Goal: Task Accomplishment & Management: Manage account settings

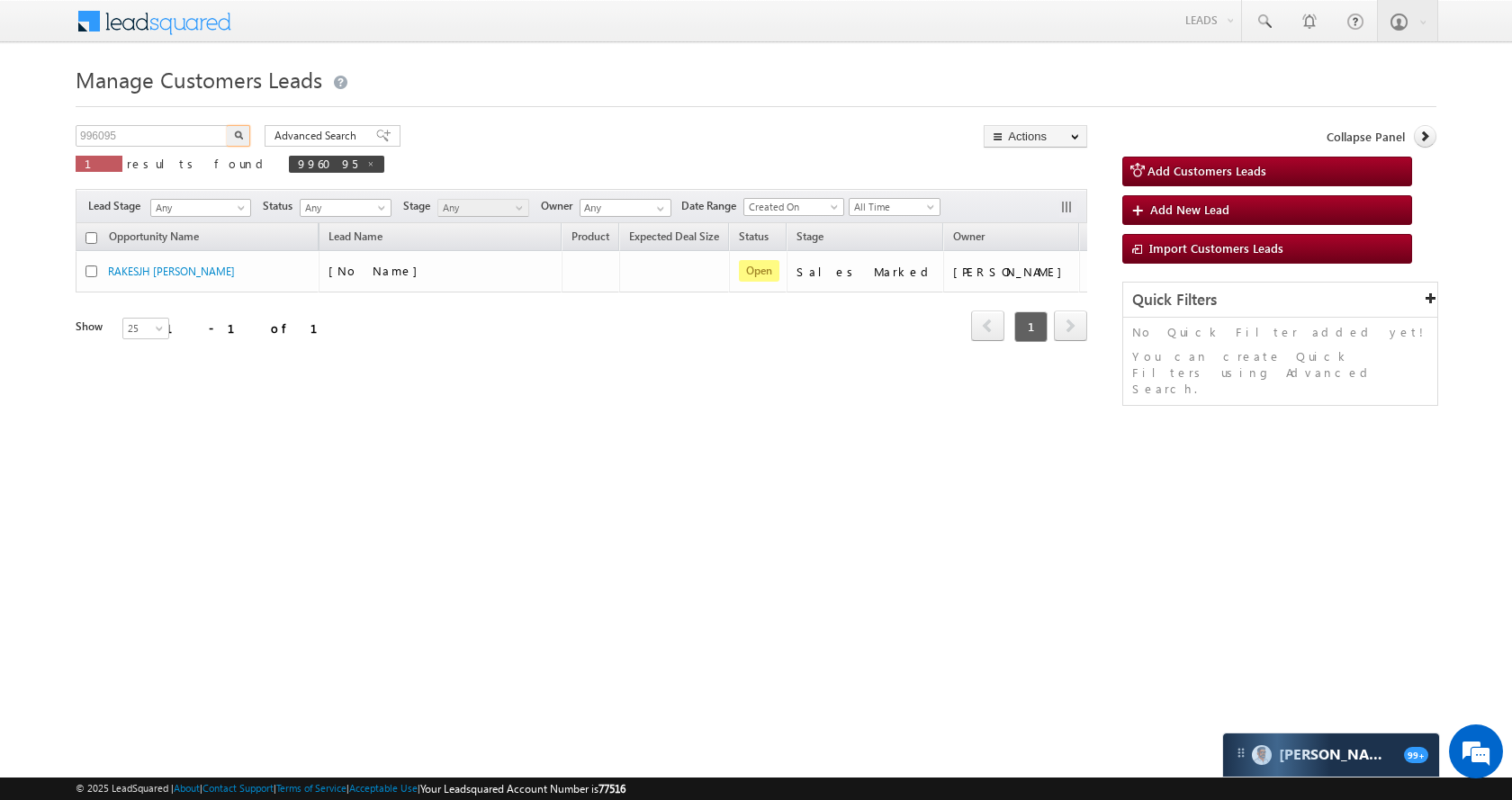
click at [195, 129] on input "996095" at bounding box center [152, 136] width 154 height 22
type input "975063"
click at [240, 134] on img "button" at bounding box center [238, 135] width 9 height 9
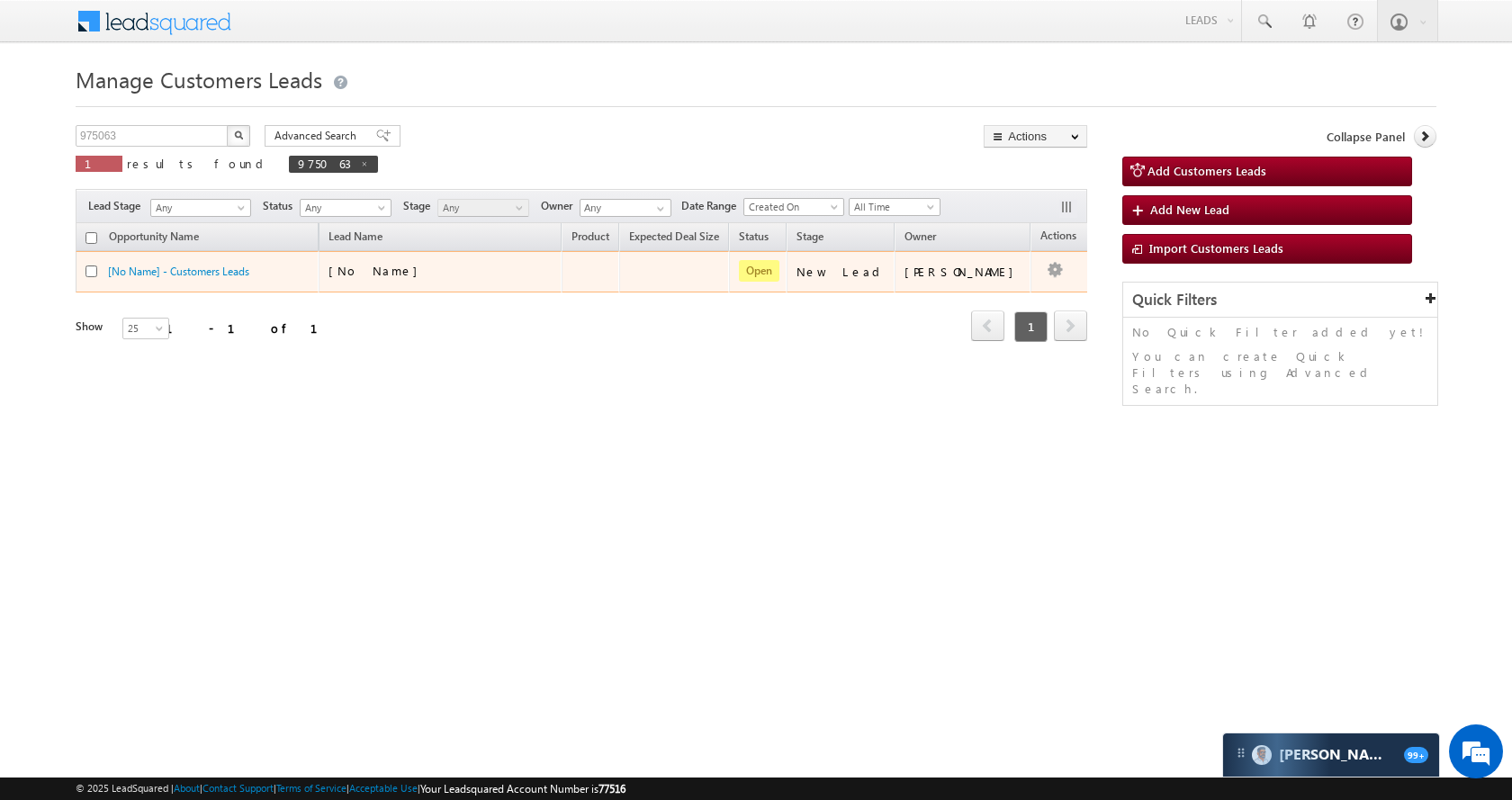
click at [1040, 273] on td "Edit Change Owner Change Stage Add Activity Add Task Delete" at bounding box center [1068, 272] width 75 height 42
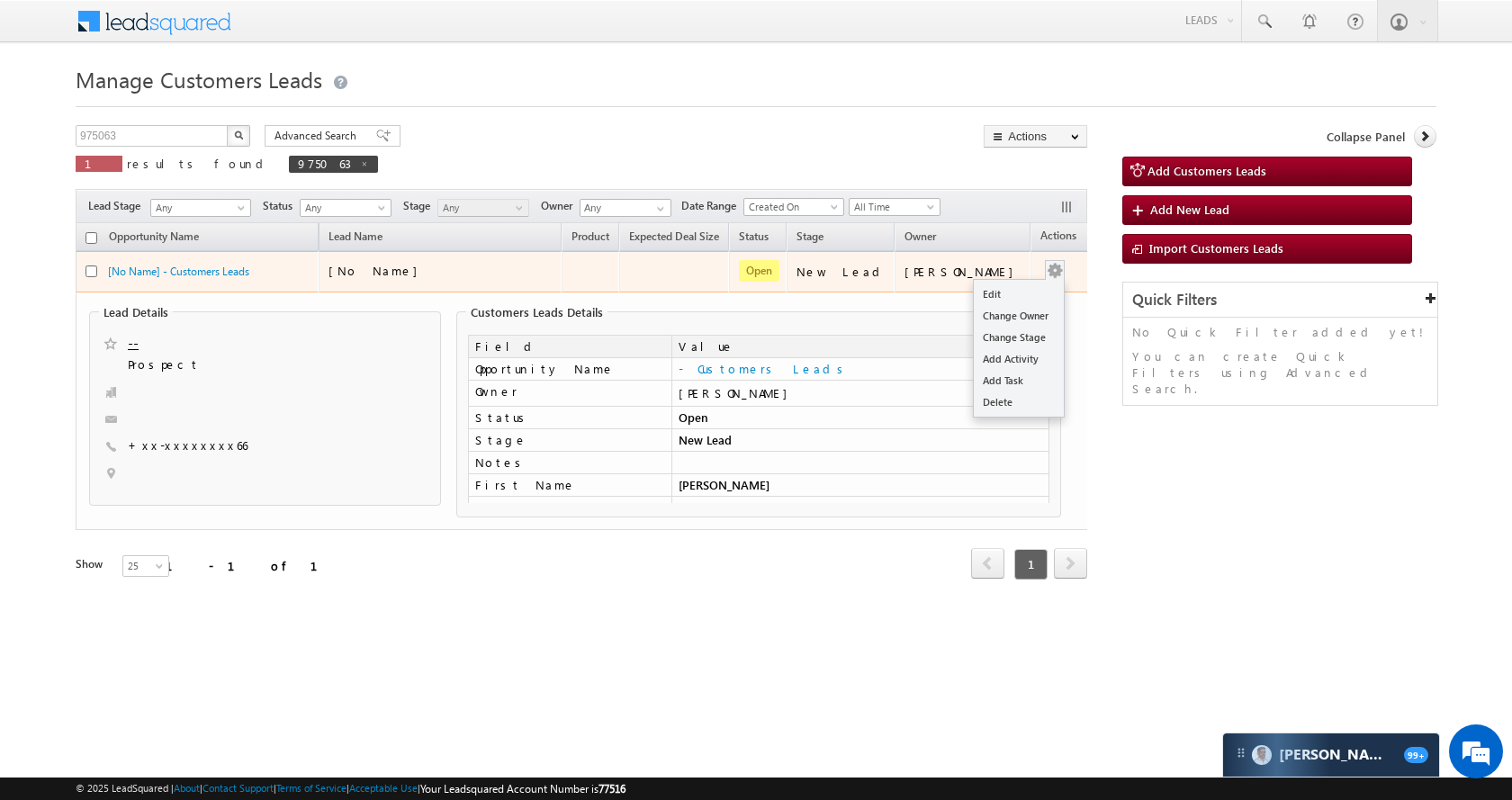
click at [1046, 270] on button "button" at bounding box center [1055, 271] width 18 height 18
click at [1004, 296] on link "Edit" at bounding box center [1019, 295] width 90 height 22
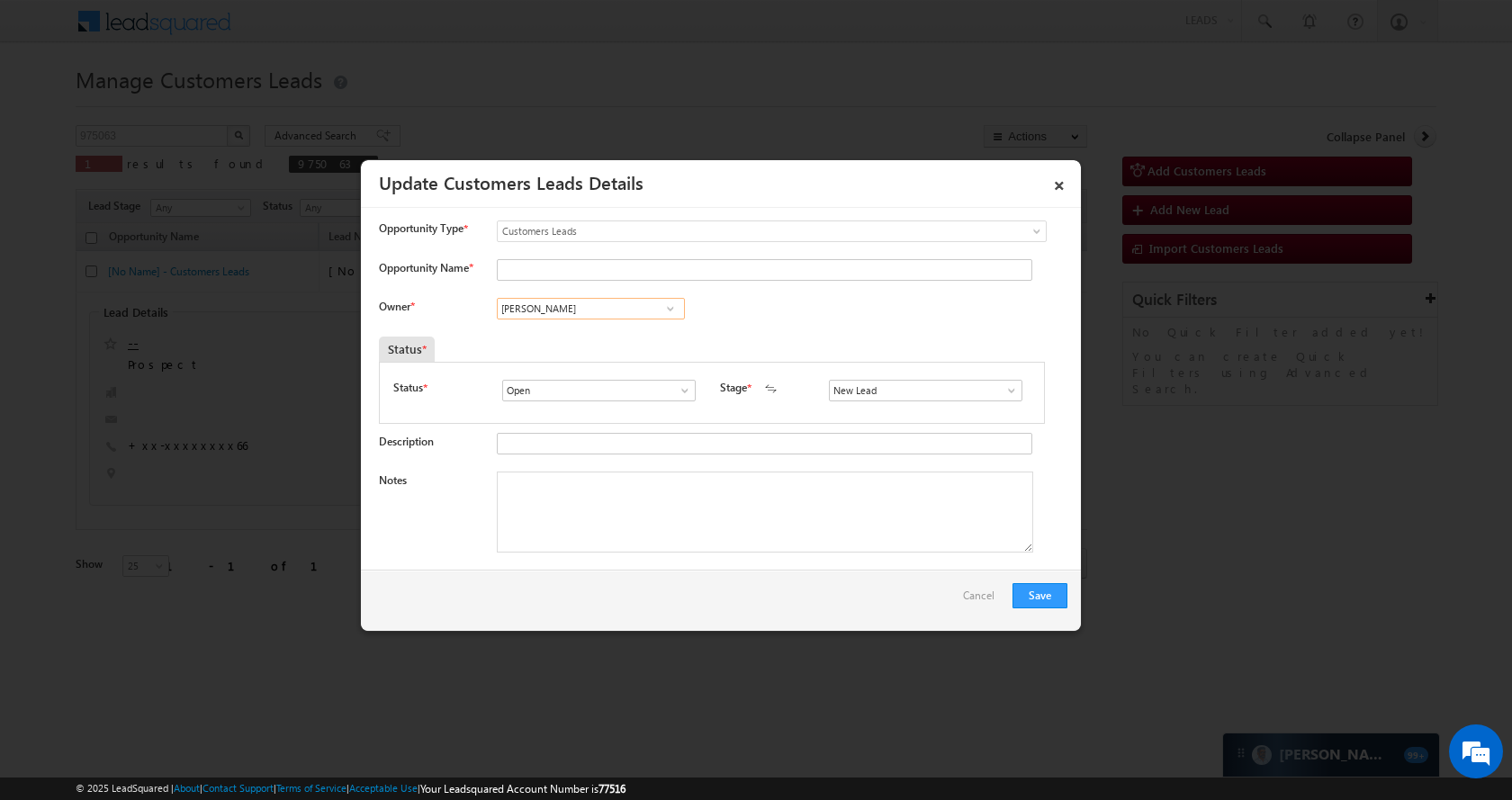
click at [594, 309] on input "[PERSON_NAME]" at bounding box center [591, 309] width 188 height 22
paste input "[PERSON_NAME]"
click at [623, 340] on span "[PERSON_NAME][EMAIL_ADDRESS][DOMAIN_NAME]" at bounding box center [585, 343] width 162 height 14
type input "[PERSON_NAME]"
click at [552, 268] on input "Opportunity Name *" at bounding box center [764, 270] width 535 height 22
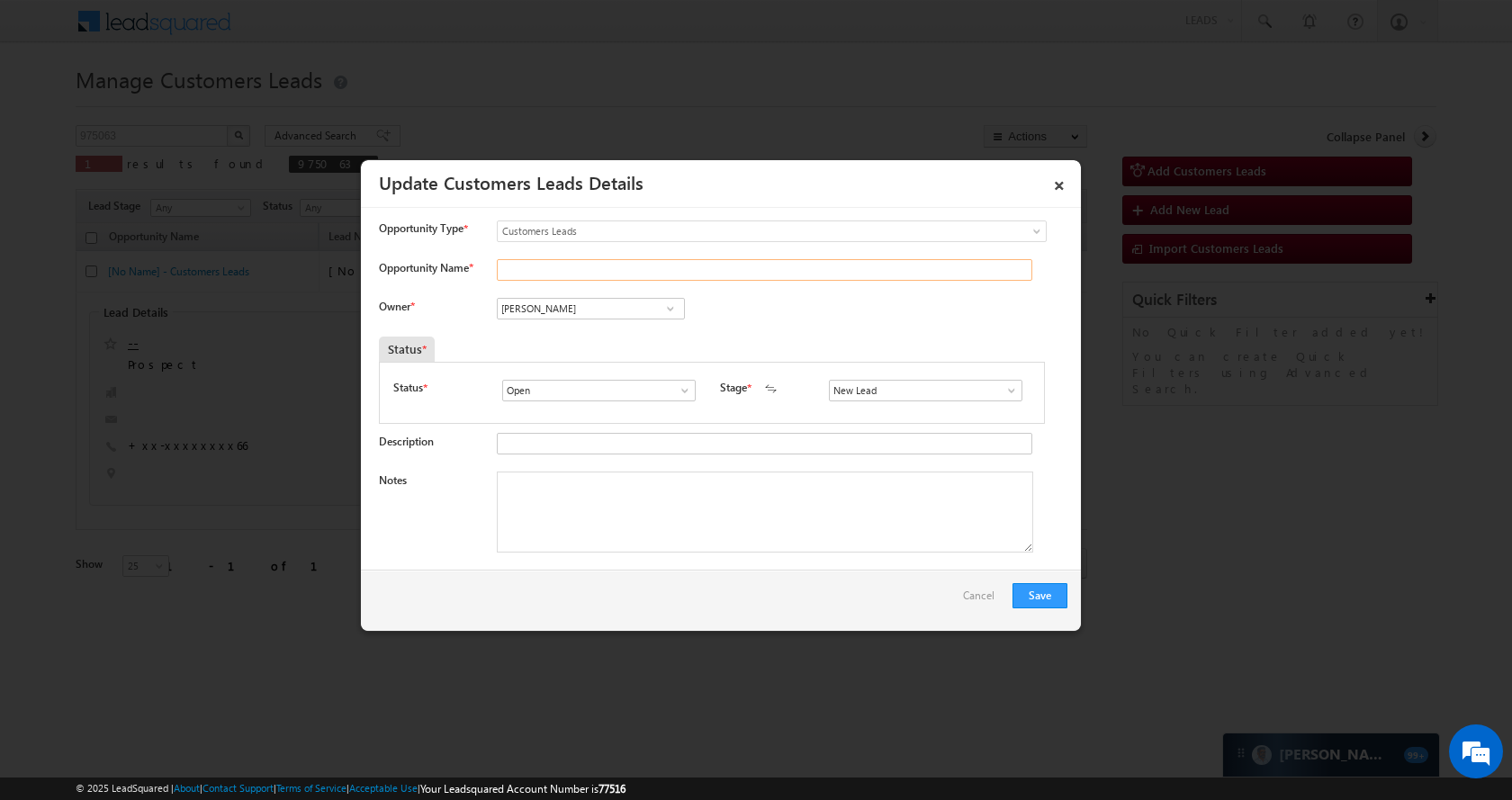
paste input "[PERSON_NAME]"
type input "[PERSON_NAME]"
click at [956, 383] on input "New Lead" at bounding box center [925, 391] width 194 height 22
click at [1002, 388] on span at bounding box center [1011, 391] width 18 height 15
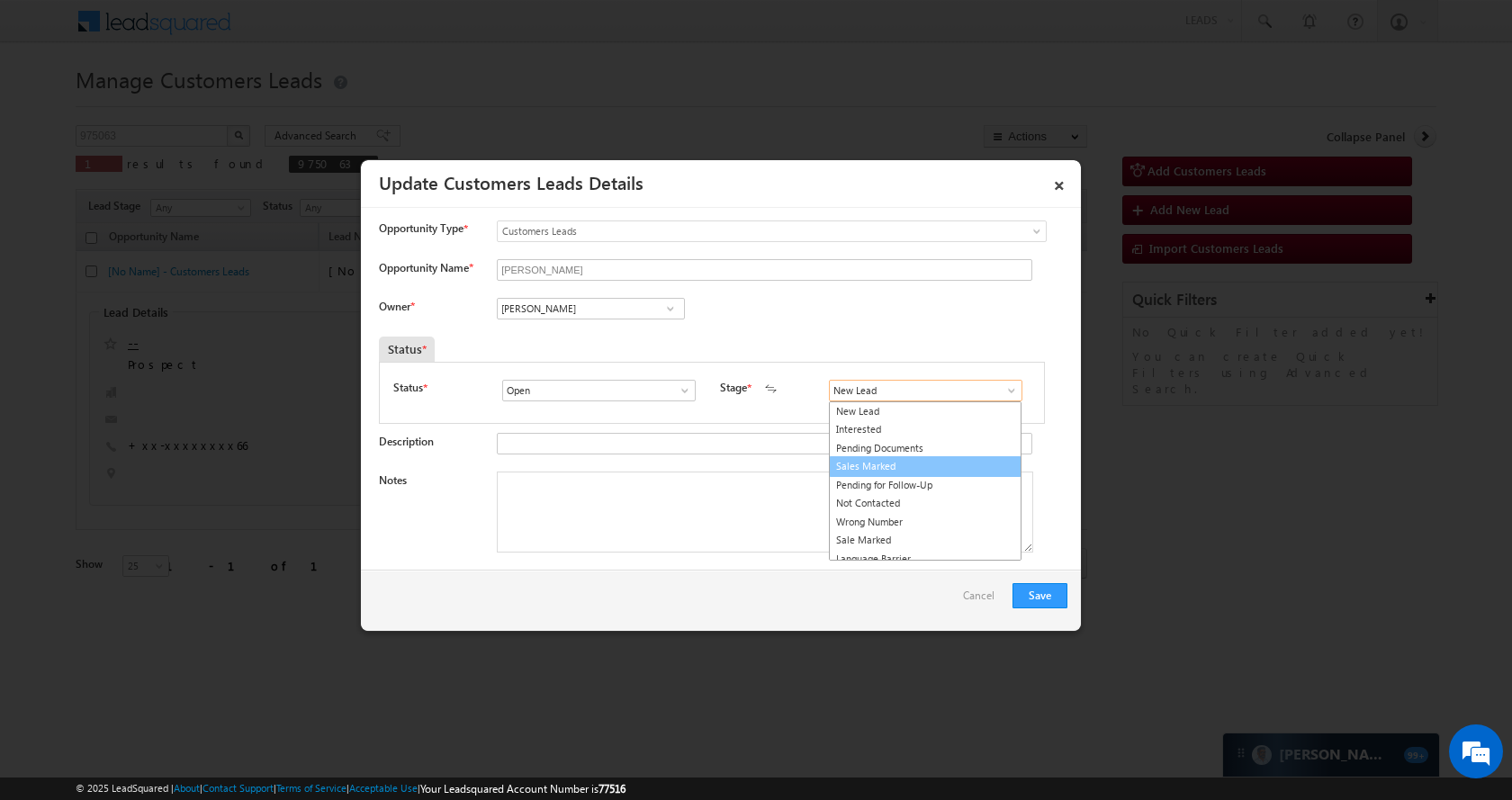
click at [925, 470] on link "Sales Marked" at bounding box center [925, 466] width 193 height 21
type input "Sales Marked"
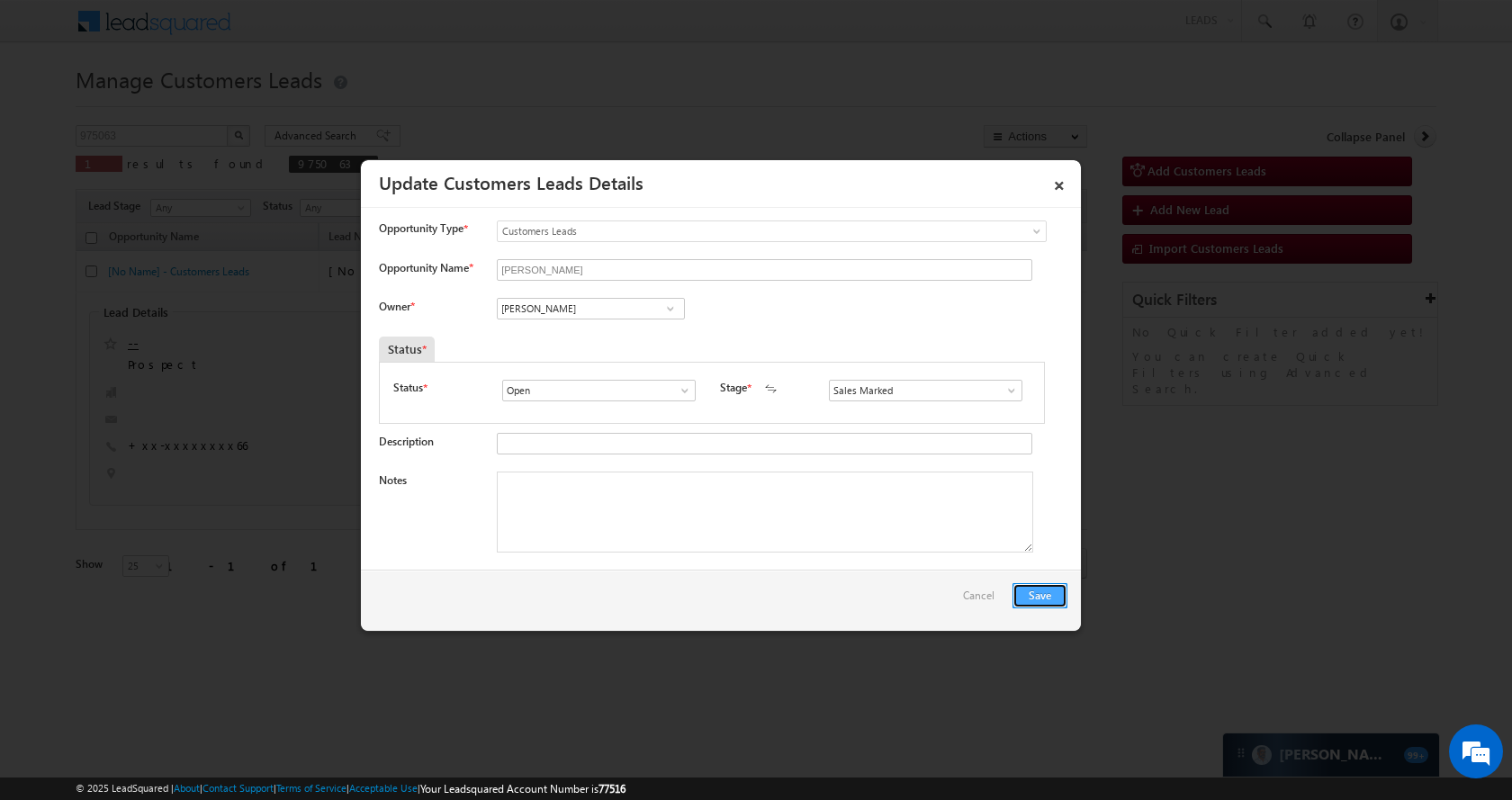
click at [1039, 599] on button "Save" at bounding box center [1040, 596] width 55 height 25
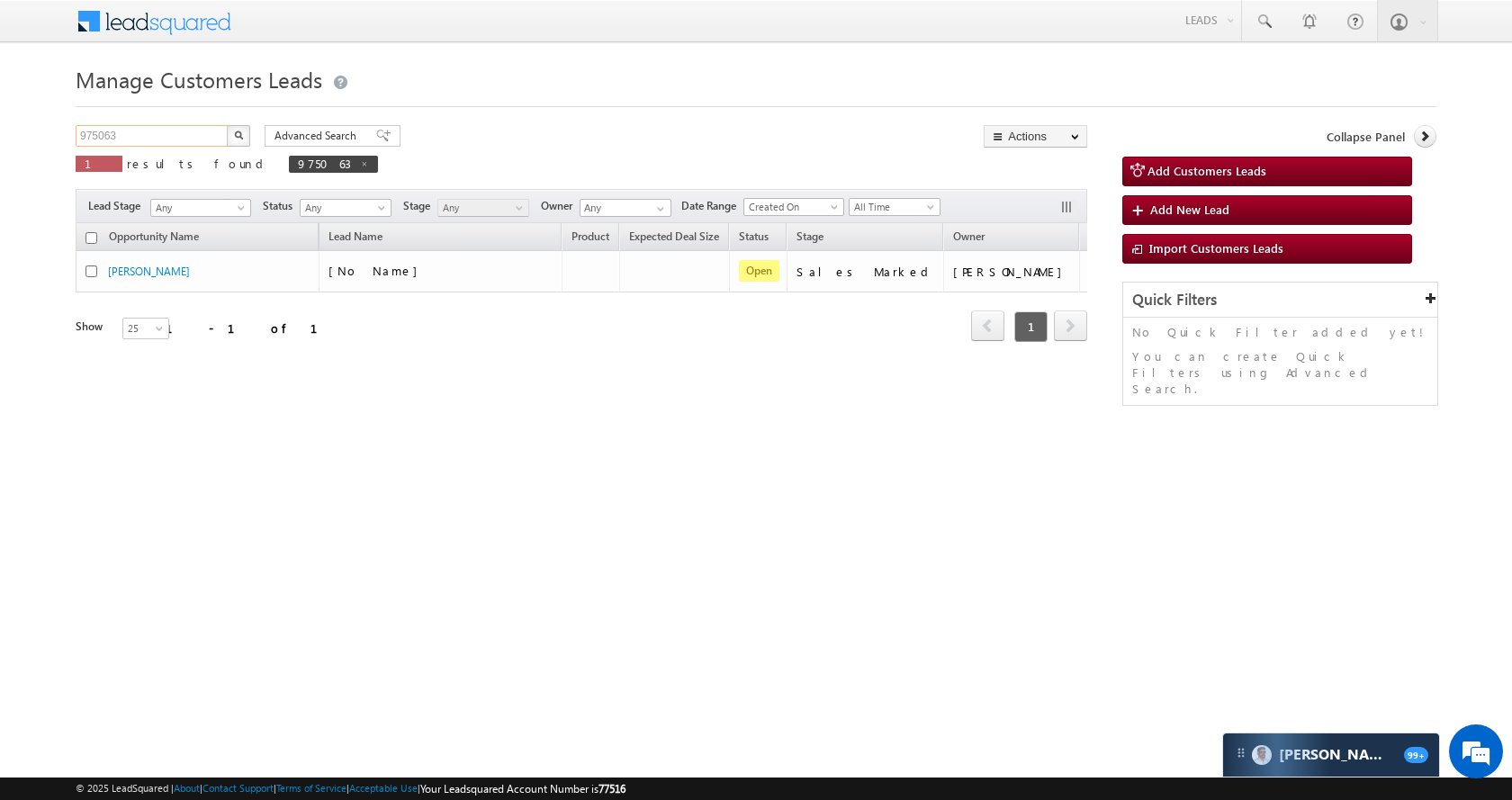
click at [169, 136] on input "975063" at bounding box center [152, 136] width 154 height 22
paste input "96095"
click at [240, 133] on img "button" at bounding box center [238, 135] width 9 height 9
click at [211, 124] on div "Manage Customers Leads Customers Leads updated successfully. 996095 X 1 results…" at bounding box center [755, 285] width 1360 height 450
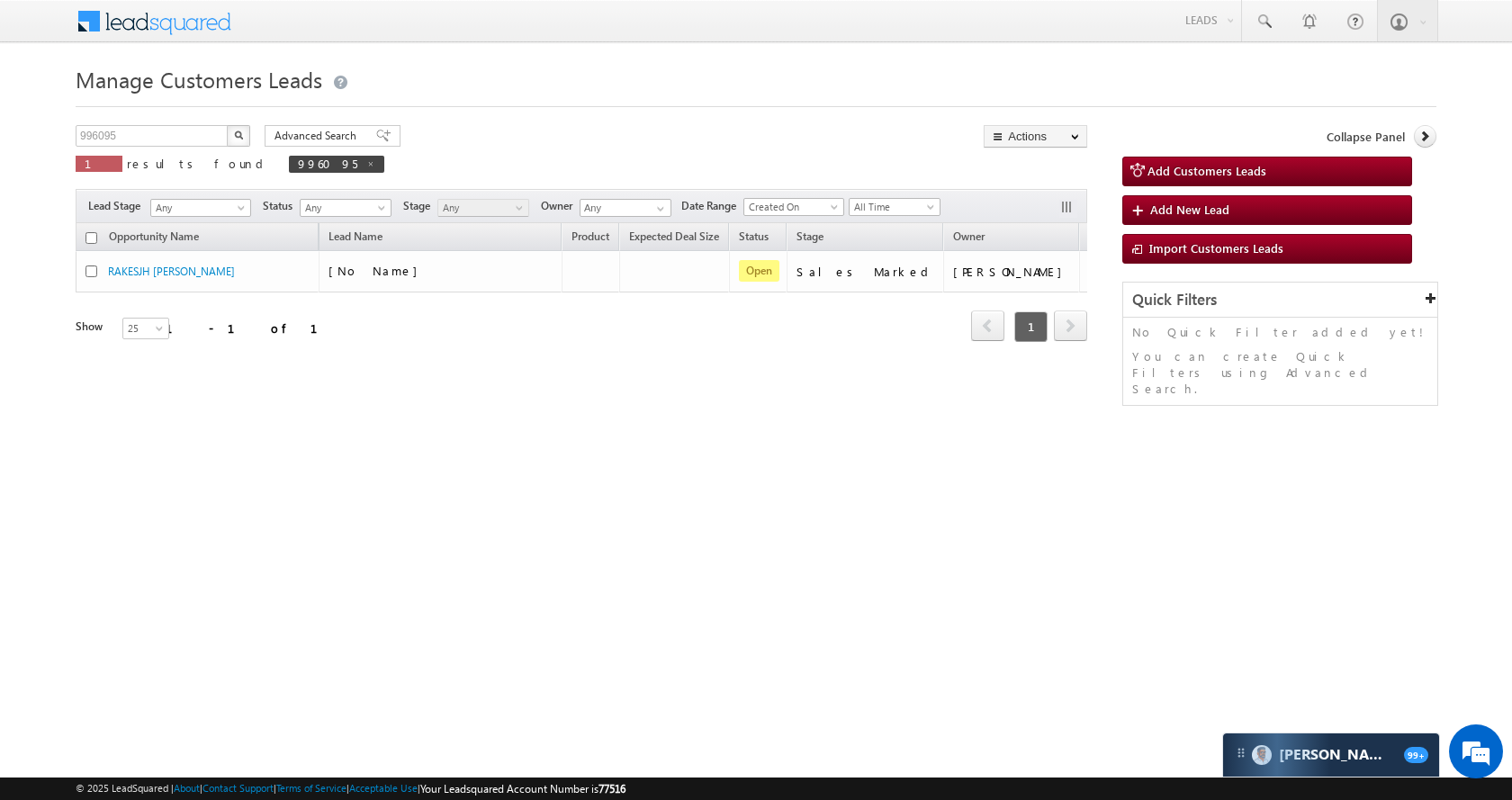
click at [175, 152] on p "1 results found 996095" at bounding box center [230, 164] width 309 height 25
click at [178, 137] on input "996095" at bounding box center [152, 136] width 154 height 22
paste input "75063"
click at [245, 129] on button "button" at bounding box center [239, 136] width 24 height 22
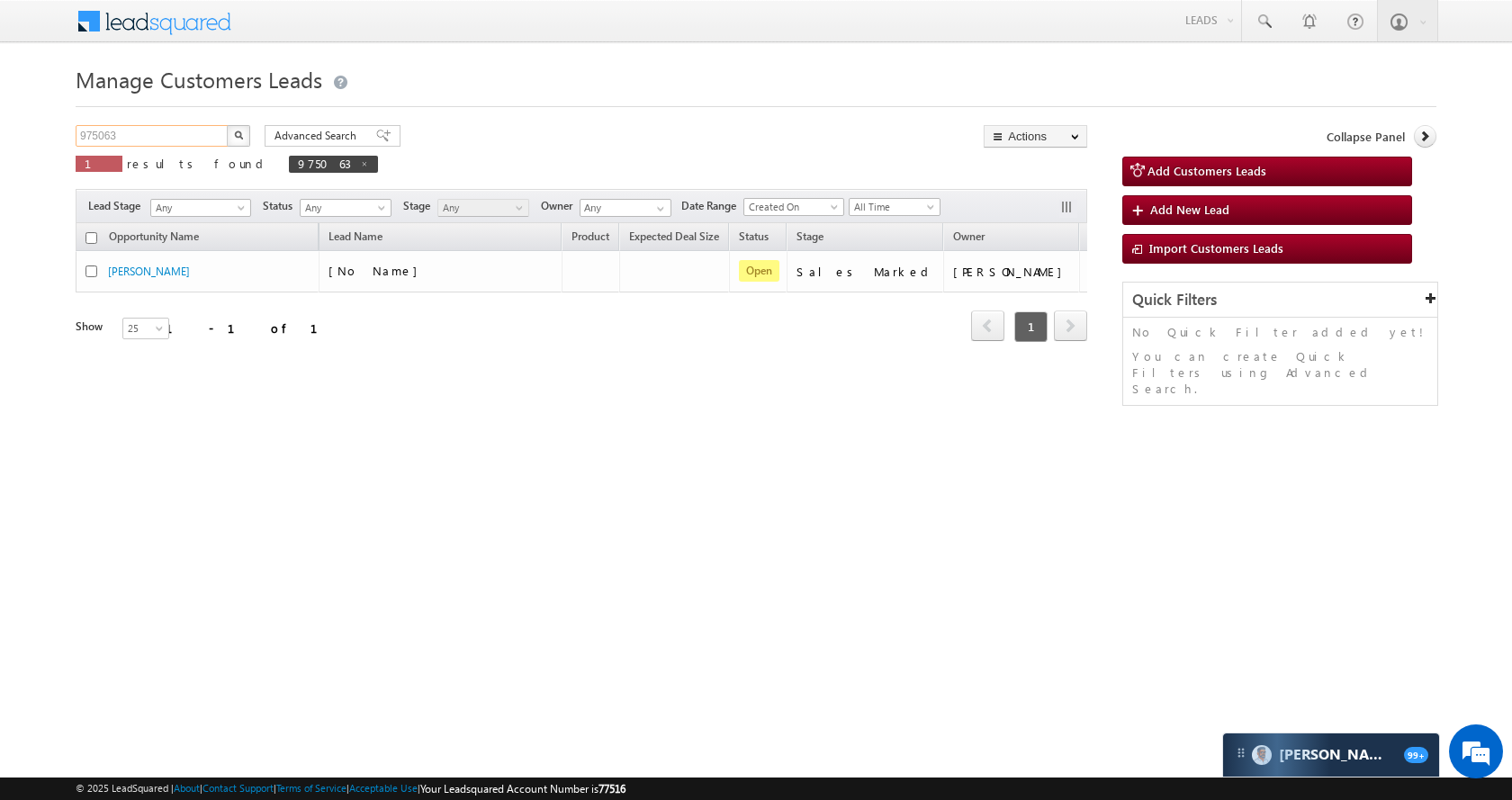
click at [153, 132] on input "975063" at bounding box center [152, 136] width 154 height 22
paste input "94956"
click at [246, 127] on button "button" at bounding box center [239, 136] width 24 height 22
click at [142, 139] on input "994956" at bounding box center [152, 136] width 154 height 22
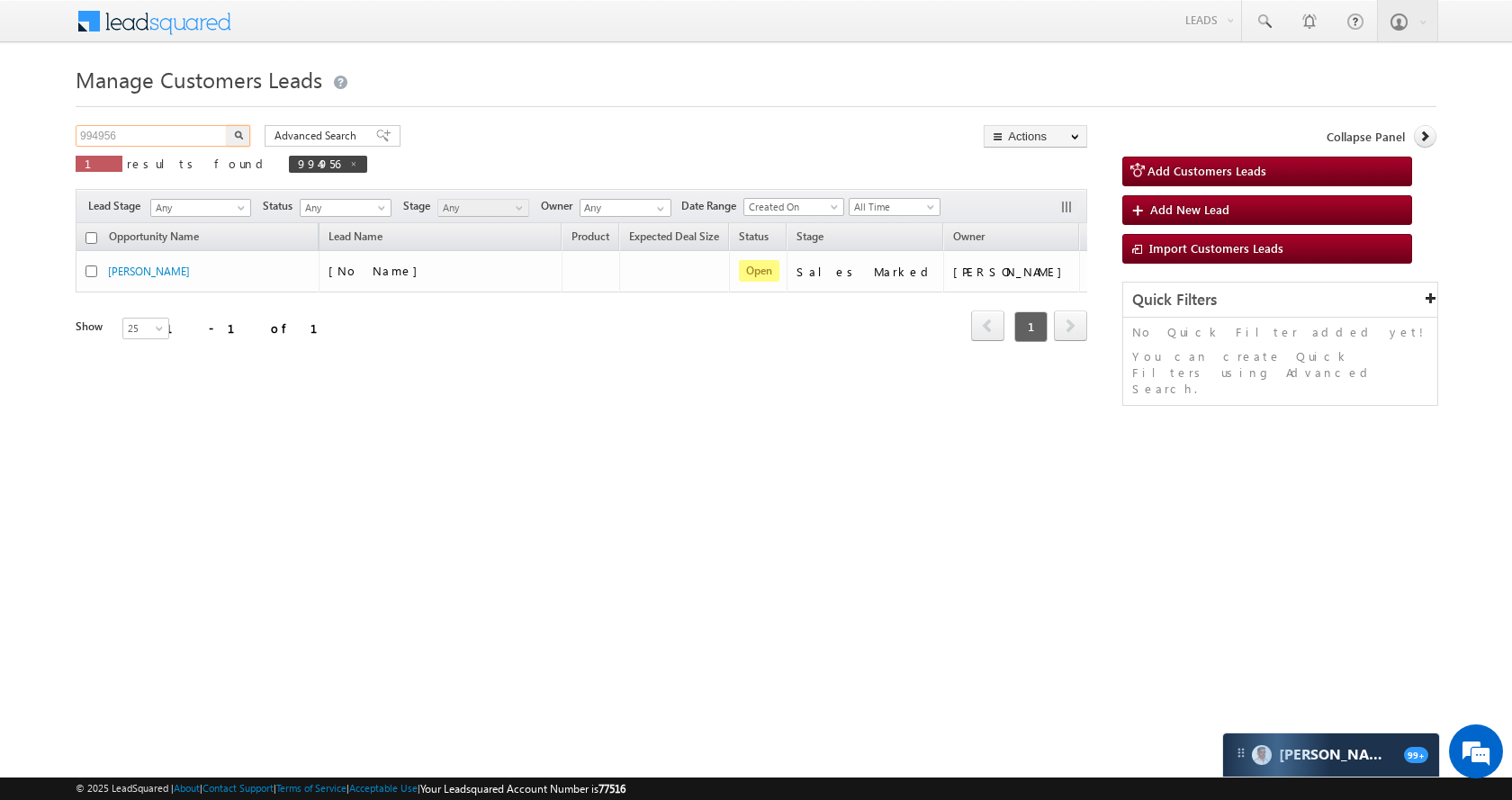
click at [142, 139] on input "994956" at bounding box center [152, 136] width 154 height 22
paste input "602"
click at [239, 140] on button "button" at bounding box center [239, 136] width 24 height 22
click at [154, 149] on div "994602 X 1 results found 994602" at bounding box center [229, 151] width 308 height 51
click at [156, 135] on input "994602" at bounding box center [152, 136] width 154 height 22
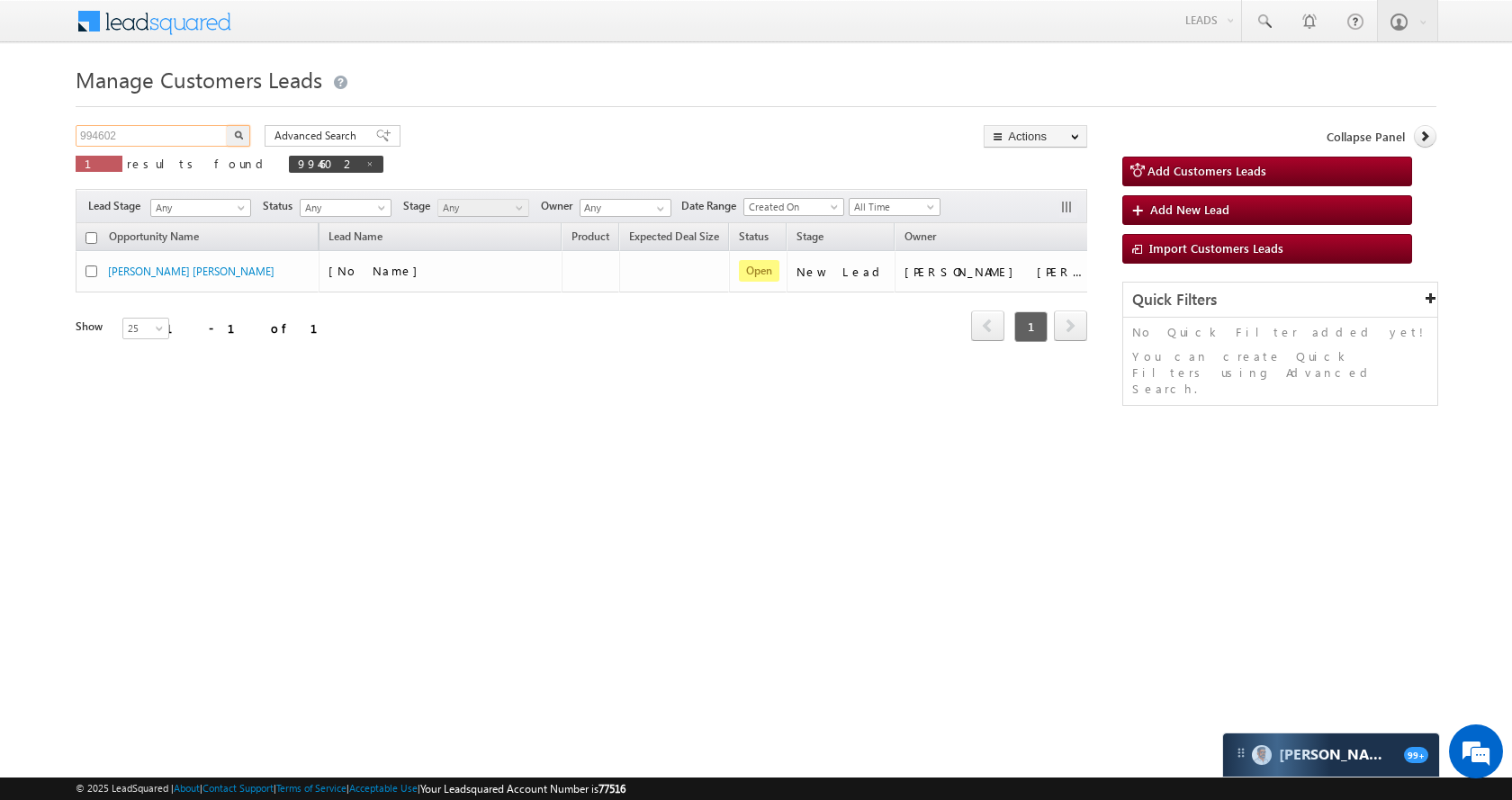
click at [156, 135] on input "994602" at bounding box center [152, 136] width 154 height 22
click at [178, 139] on input "994602" at bounding box center [152, 136] width 154 height 22
paste input "59"
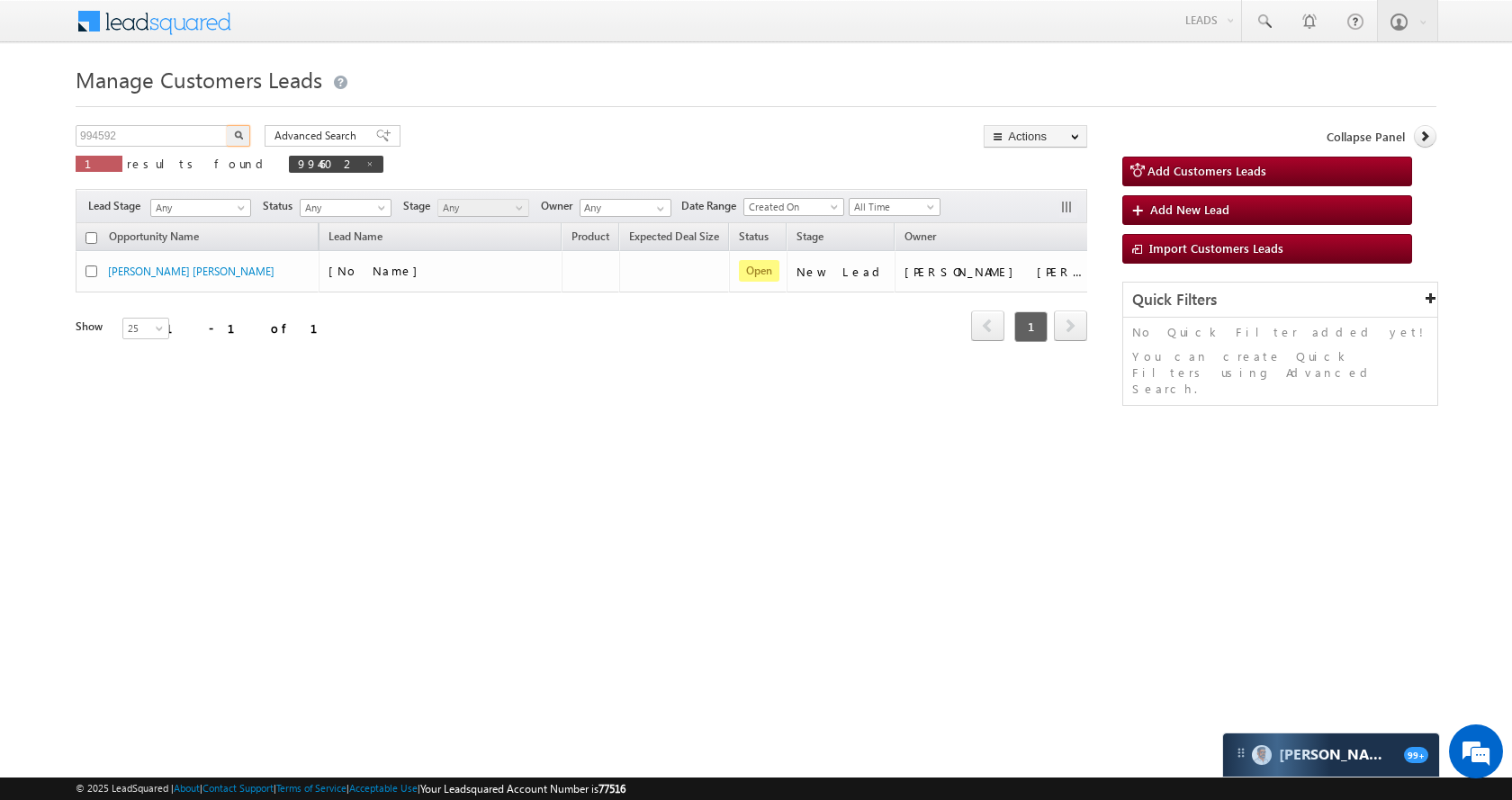
click at [231, 130] on button "button" at bounding box center [239, 136] width 24 height 22
click at [148, 150] on div "994592 X 1 results found 994592" at bounding box center [224, 151] width 299 height 51
click at [149, 139] on input "994592" at bounding box center [152, 136] width 154 height 22
paste input "886"
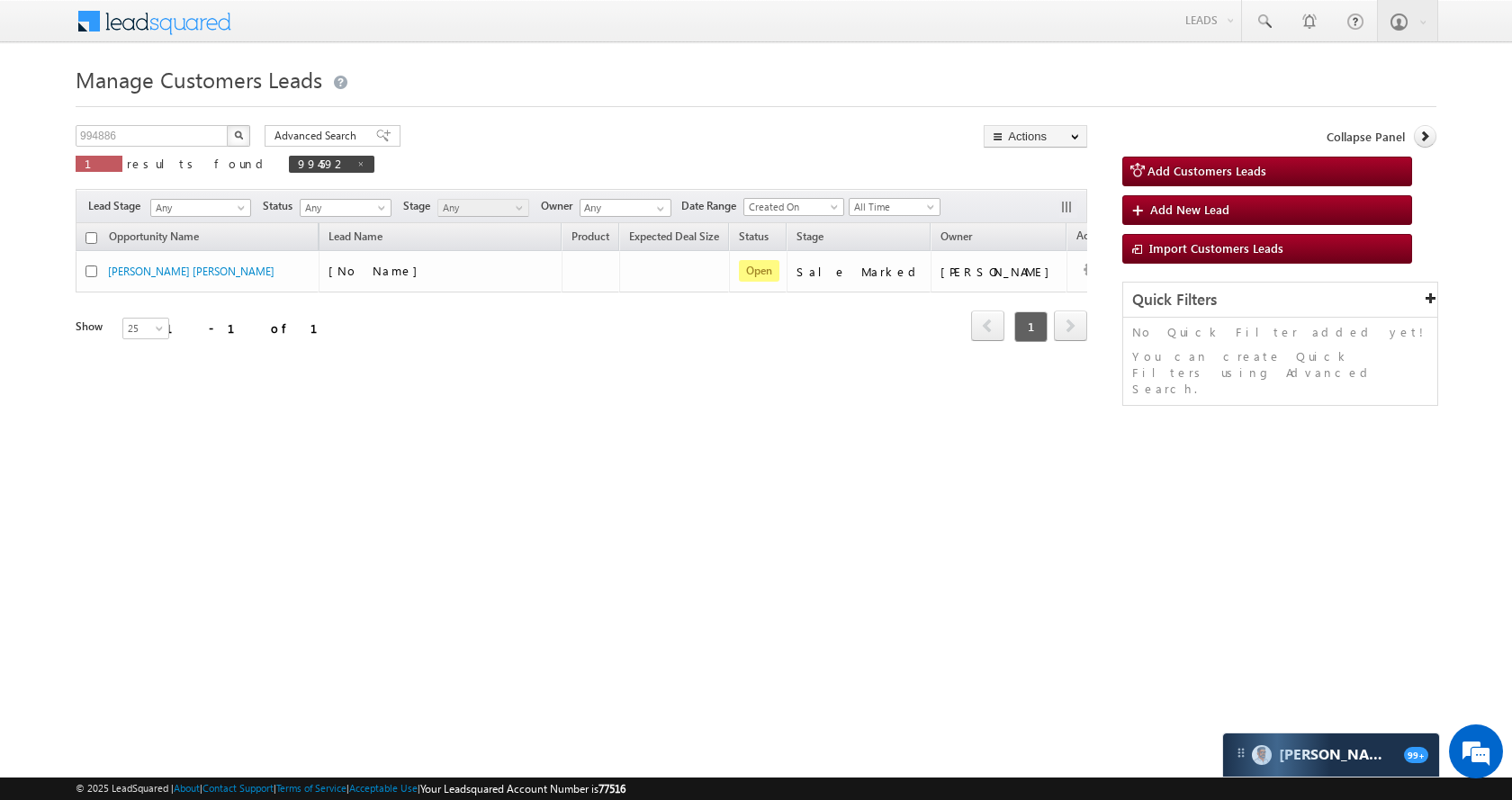
click at [237, 127] on button "button" at bounding box center [239, 136] width 24 height 22
click at [173, 144] on input "994886" at bounding box center [152, 136] width 154 height 22
paste input "955"
type input "994955"
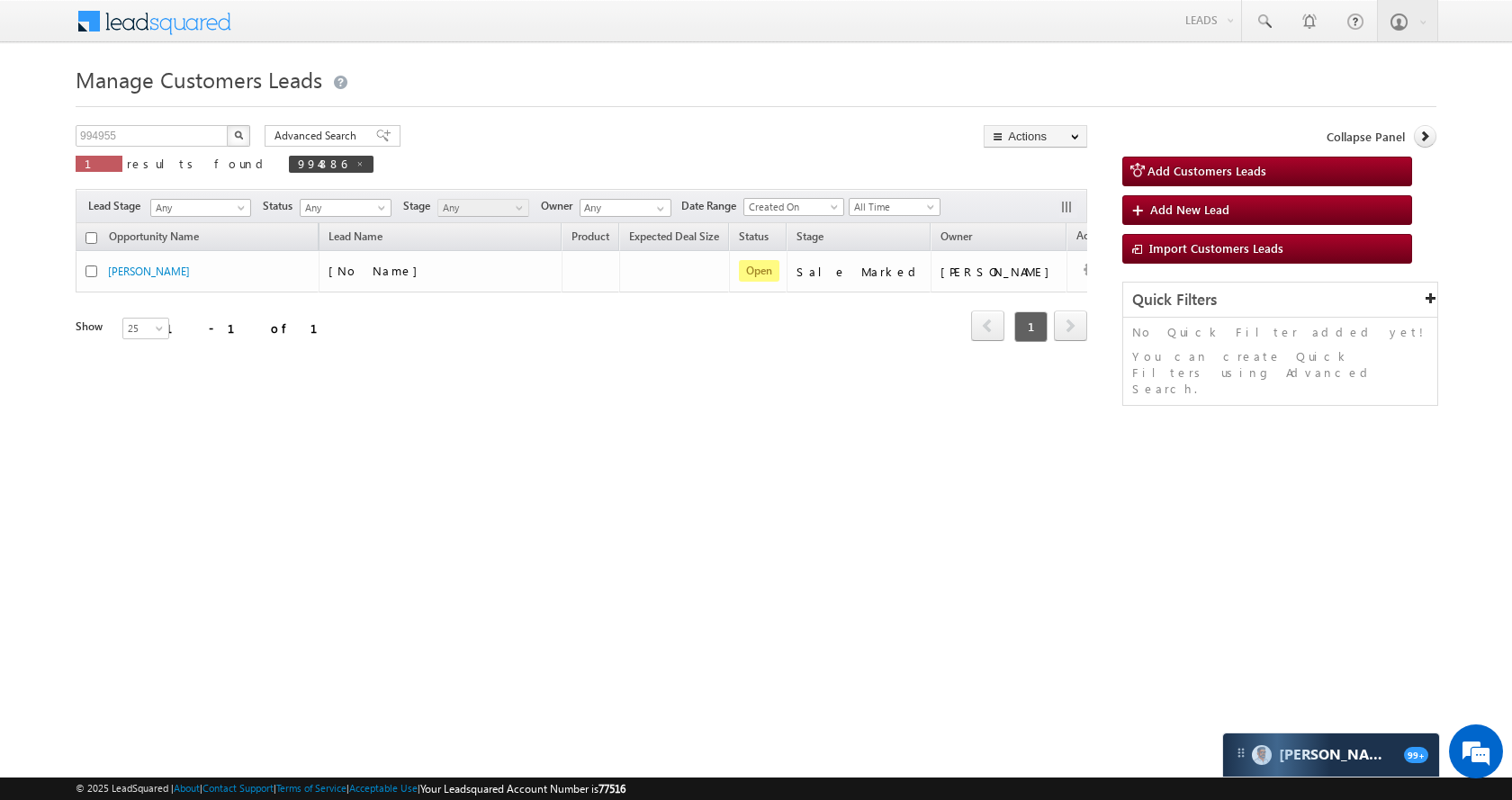
click at [246, 136] on button "button" at bounding box center [239, 136] width 24 height 22
